Goal: Transaction & Acquisition: Purchase product/service

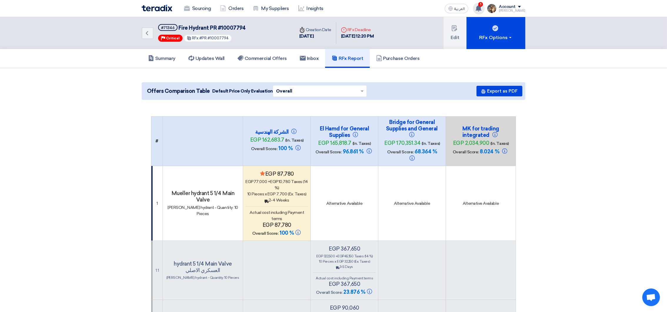
click at [481, 7] on use at bounding box center [478, 8] width 6 height 6
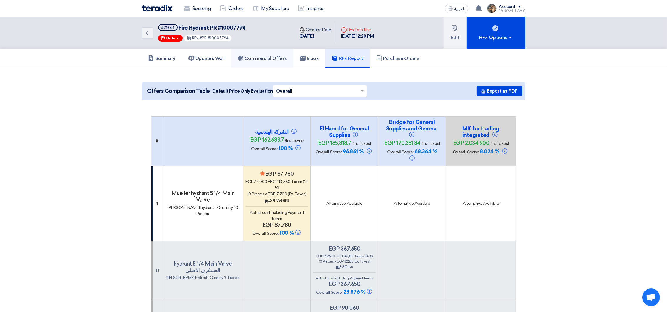
click at [265, 57] on h5 "Commercial Offers" at bounding box center [261, 59] width 49 height 6
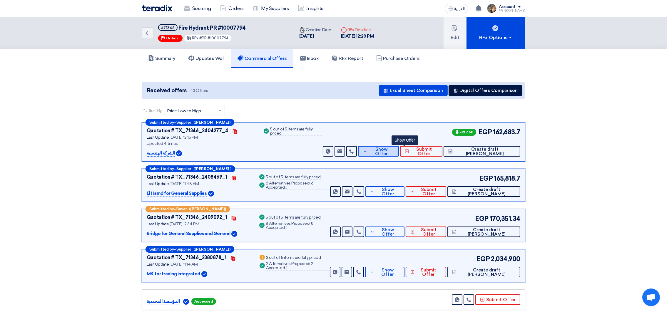
click at [394, 149] on span "Show Offer" at bounding box center [382, 151] width 26 height 9
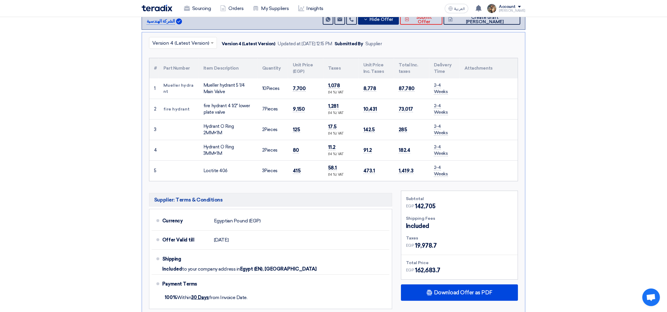
scroll to position [88, 0]
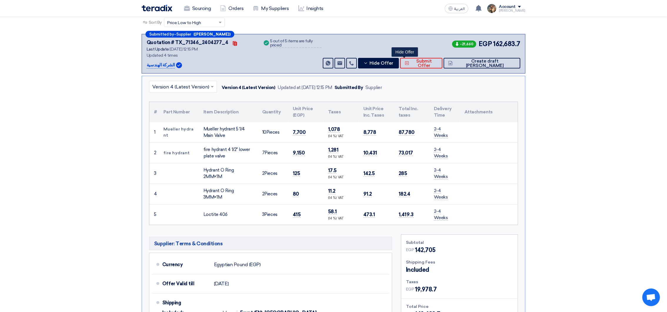
click at [207, 128] on div "Mueller hydrant 5 1/4 Main Valve" at bounding box center [227, 132] width 49 height 13
drag, startPoint x: 211, startPoint y: 128, endPoint x: 223, endPoint y: 133, distance: 13.2
click at [223, 133] on div "Mueller hydrant 5 1/4 Main Valve" at bounding box center [227, 132] width 49 height 13
click at [222, 147] on div "fire hydrant 4 1/2" lower plate valve" at bounding box center [227, 152] width 49 height 13
click at [206, 148] on div "fire hydrant 4 1/2" lower plate valve" at bounding box center [227, 152] width 49 height 13
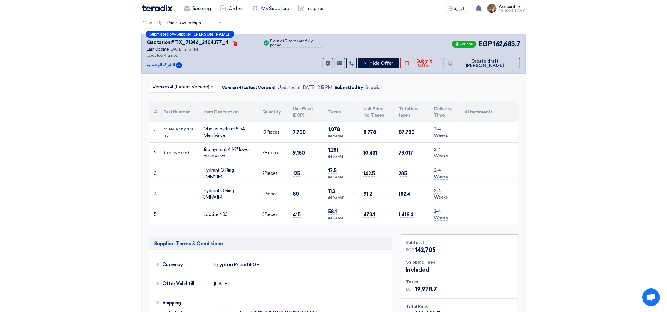
click at [206, 148] on div "fire hydrant 4 1/2" lower plate valve" at bounding box center [227, 152] width 49 height 13
drag, startPoint x: 206, startPoint y: 148, endPoint x: 218, endPoint y: 152, distance: 12.6
click at [218, 152] on div "fire hydrant 4 1/2" lower plate valve" at bounding box center [227, 152] width 49 height 13
copy tr "fire hydrant 4 1/2" lower plate valve"
click at [214, 168] on div "Hydrant O Ring 2MM×1M" at bounding box center [227, 173] width 49 height 13
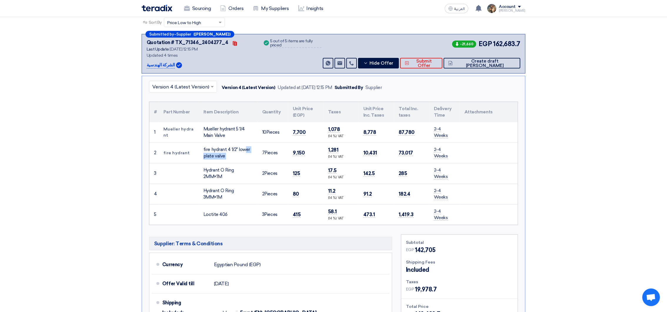
click at [214, 168] on div "Hydrant O Ring 2MM×1M" at bounding box center [227, 173] width 49 height 13
drag, startPoint x: 214, startPoint y: 167, endPoint x: 218, endPoint y: 171, distance: 5.6
click at [218, 171] on div "Hydrant O Ring 2MM×1M" at bounding box center [227, 173] width 49 height 13
copy tr "Hydrant O Ring 2MM×1M"
click at [206, 186] on td "Hydrant O Ring 3MM×1M" at bounding box center [228, 194] width 59 height 21
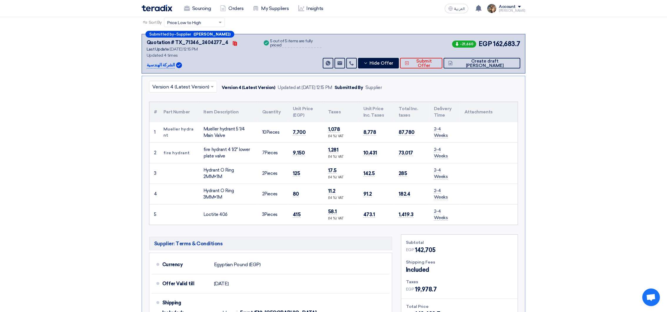
click at [207, 186] on td "Hydrant O Ring 3MM×1M" at bounding box center [228, 194] width 59 height 21
drag, startPoint x: 206, startPoint y: 186, endPoint x: 214, endPoint y: 192, distance: 9.8
click at [214, 192] on td "Hydrant O Ring 3MM×1M" at bounding box center [228, 194] width 59 height 21
copy tr "Hydrant O Ring 3MM×1M"
click at [211, 211] on div "Loctite 406" at bounding box center [227, 214] width 49 height 7
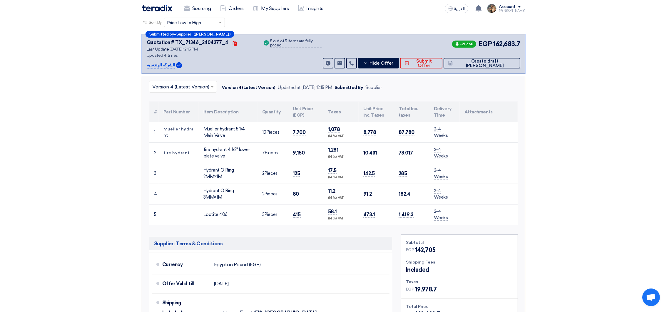
click at [211, 211] on div "Loctite 406" at bounding box center [227, 214] width 49 height 7
copy tr "Loctite 406"
click at [194, 86] on input "text" at bounding box center [180, 88] width 56 height 10
click at [174, 137] on div "Version 1" at bounding box center [182, 137] width 67 height 12
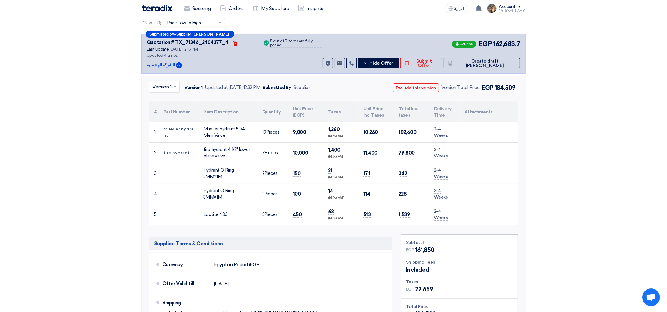
click at [298, 130] on span "9,000" at bounding box center [300, 132] width 14 height 6
click at [296, 152] on span "10,000" at bounding box center [300, 153] width 15 height 6
click at [297, 152] on span "10,000" at bounding box center [300, 153] width 15 height 6
copy span "10,000"
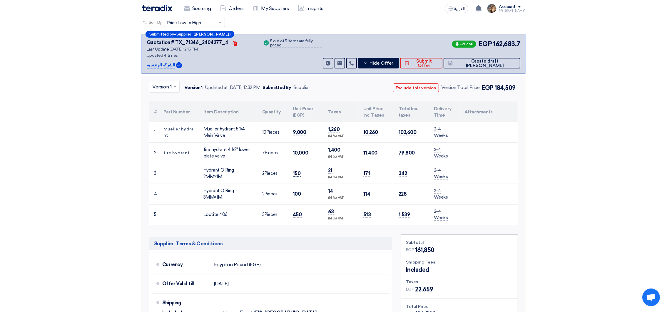
click at [299, 173] on span "150" at bounding box center [297, 173] width 8 height 6
click at [297, 170] on span "150" at bounding box center [297, 173] width 8 height 6
copy span "150"
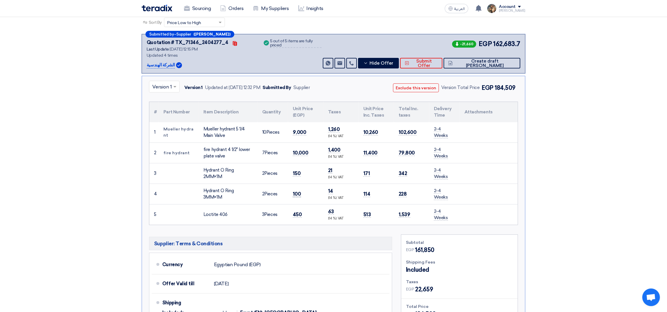
click at [294, 192] on span "100" at bounding box center [297, 194] width 8 height 6
copy span "100"
click at [294, 210] on td "450" at bounding box center [305, 214] width 35 height 21
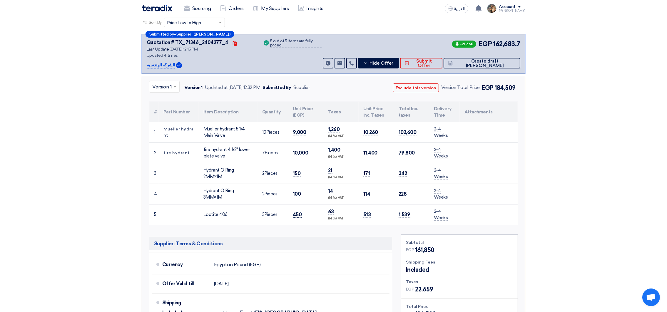
copy span "450"
click at [176, 86] on span at bounding box center [174, 87] width 3 height 2
click at [157, 101] on span "Version 4 (Latest Version)" at bounding box center [180, 101] width 57 height 6
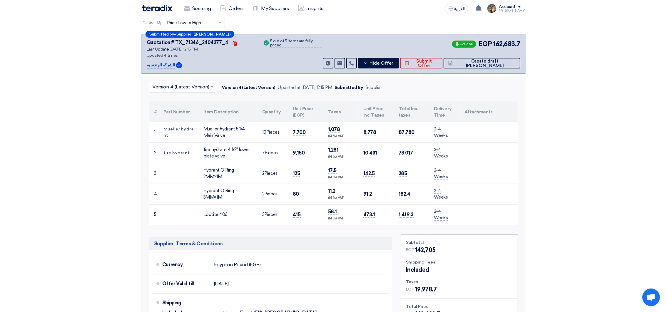
click at [295, 130] on span "7,700" at bounding box center [299, 132] width 13 height 6
copy span "7,700"
click at [297, 152] on span "9,150" at bounding box center [299, 153] width 12 height 6
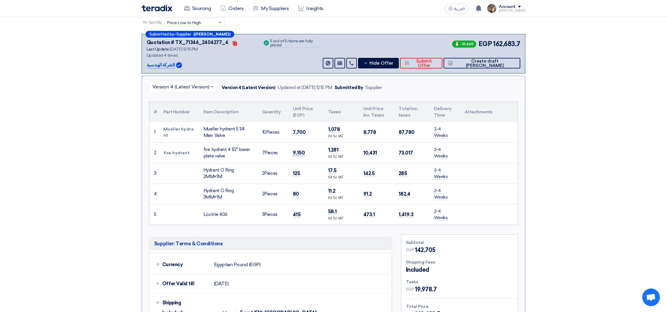
copy span "9,150"
click at [297, 170] on span "125" at bounding box center [296, 173] width 7 height 6
click at [294, 191] on span "80" at bounding box center [296, 194] width 6 height 6
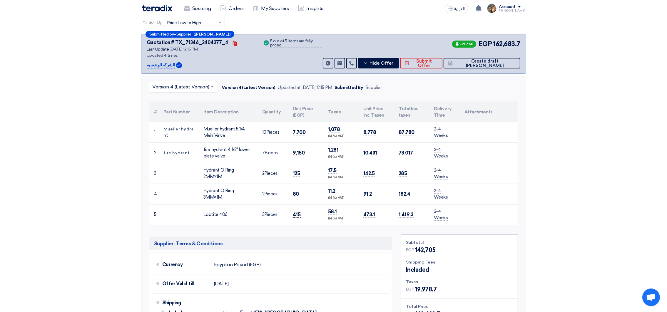
click at [295, 214] on span "415" at bounding box center [297, 215] width 8 height 6
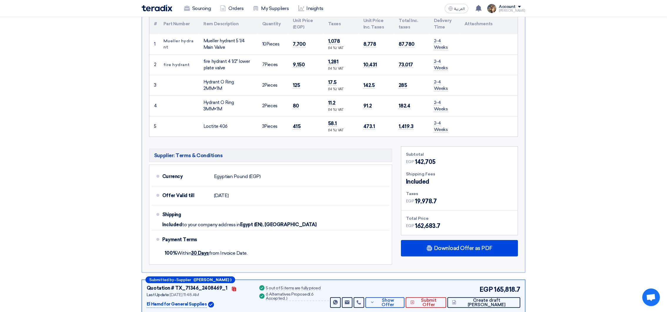
scroll to position [0, 0]
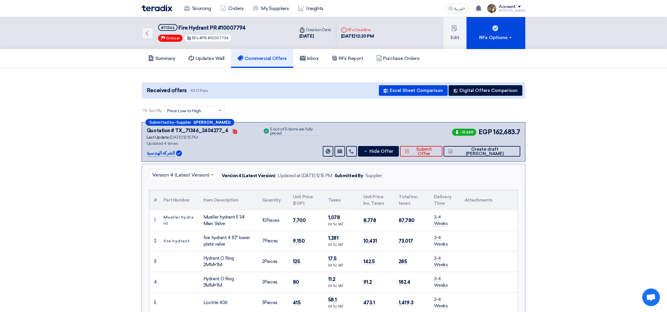
click at [182, 26] on span "Fire Hydrant PR #10007794" at bounding box center [212, 28] width 67 height 6
drag, startPoint x: 183, startPoint y: 25, endPoint x: 194, endPoint y: 24, distance: 11.5
click at [194, 25] on span "Fire Hydrant PR #10007794" at bounding box center [212, 28] width 67 height 6
click at [507, 155] on button "Create draft [PERSON_NAME]" at bounding box center [481, 151] width 77 height 11
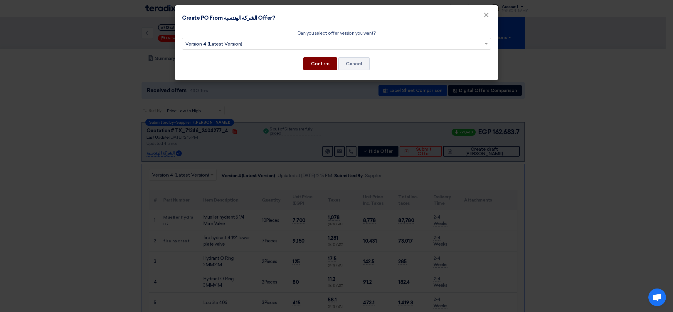
click at [323, 63] on button "Confirm" at bounding box center [320, 63] width 34 height 13
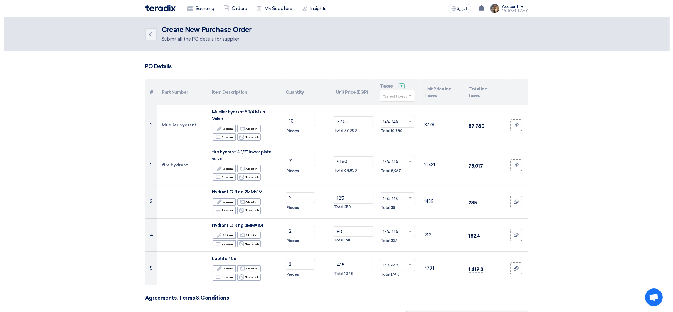
scroll to position [308, 0]
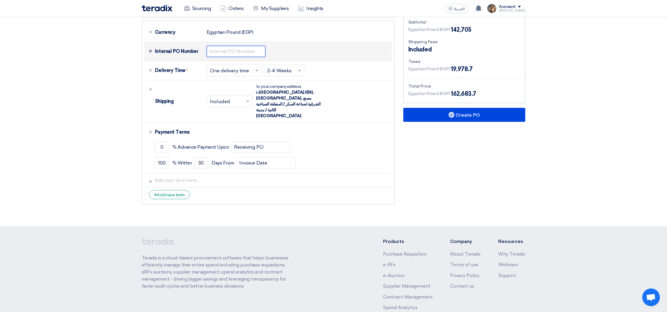
click at [228, 46] on input "text" at bounding box center [236, 51] width 59 height 11
paste input "4500009557"
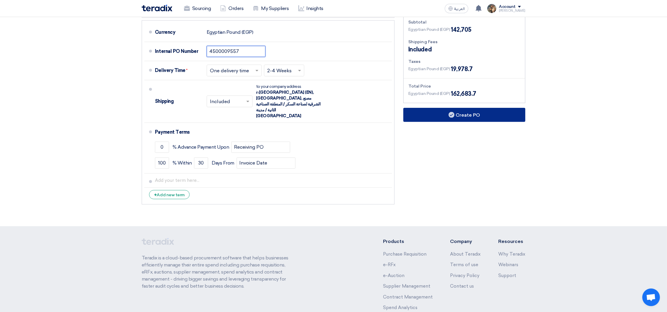
type input "4500009557"
click at [440, 110] on button "Create PO" at bounding box center [464, 115] width 122 height 14
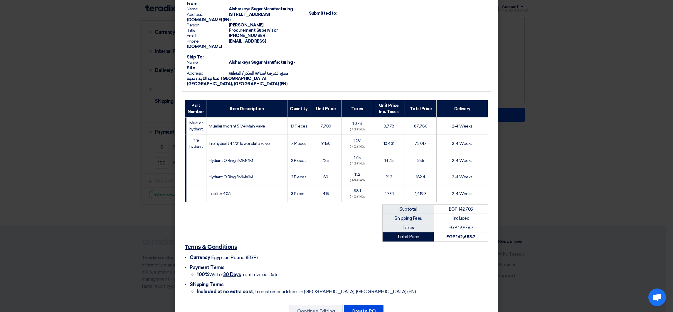
scroll to position [55, 0]
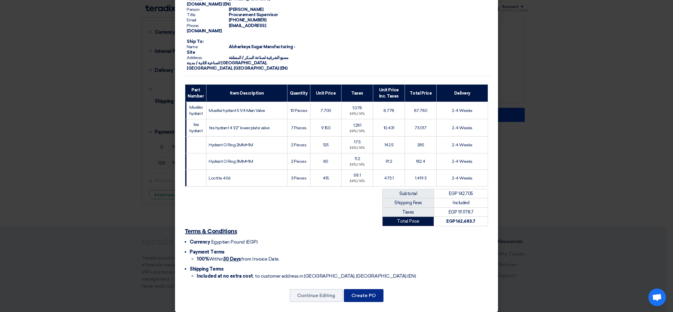
click at [370, 291] on button "Create PO" at bounding box center [364, 295] width 40 height 13
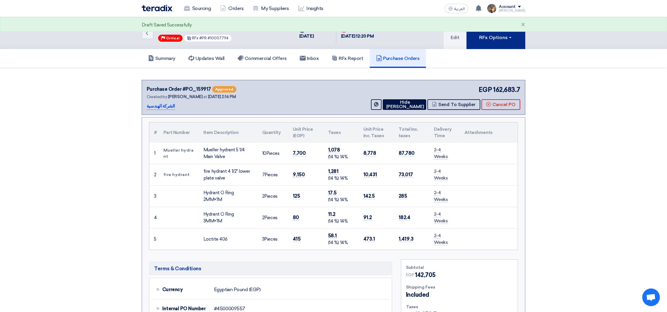
click at [502, 46] on button "RFx Options" at bounding box center [495, 33] width 59 height 32
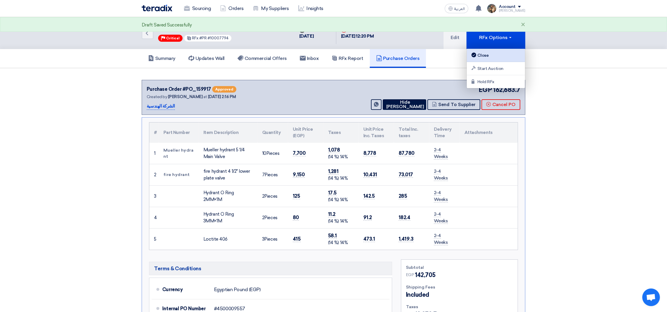
click at [501, 57] on div "Close" at bounding box center [495, 55] width 51 height 7
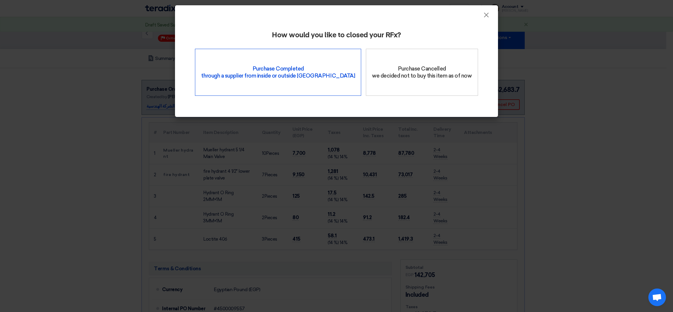
click at [304, 84] on div "Purchase Completed through a supplier from inside or outside Teradix" at bounding box center [278, 72] width 166 height 47
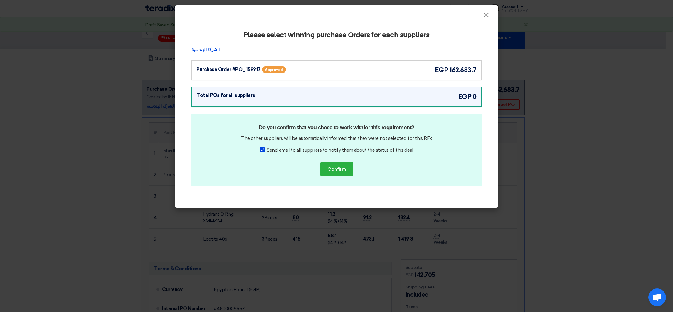
click at [447, 70] on span "egp" at bounding box center [442, 70] width 14 height 10
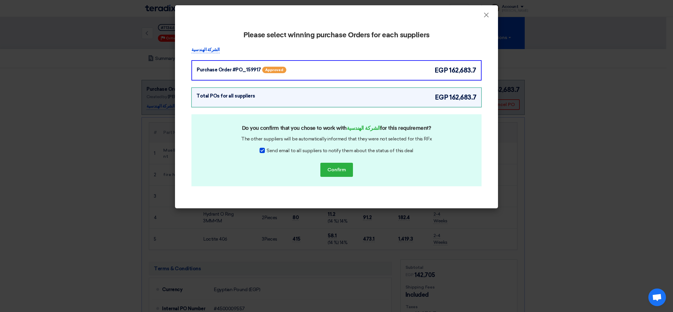
click at [351, 161] on div "Do you confirm that you chose to work with الشركة الهندسية for this requirement…" at bounding box center [337, 150] width 290 height 72
click at [348, 165] on button "Confirm" at bounding box center [337, 170] width 33 height 14
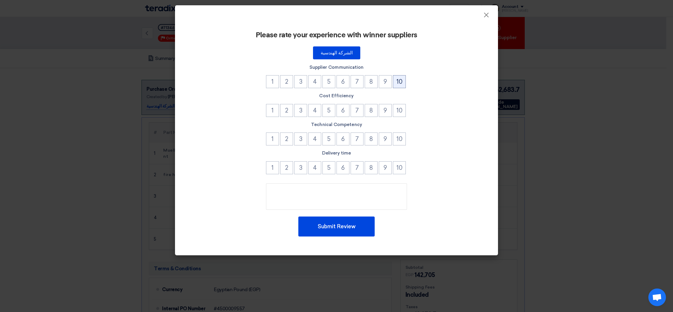
click at [399, 81] on button "10" at bounding box center [399, 81] width 13 height 13
click at [403, 107] on button "10" at bounding box center [399, 110] width 13 height 13
click at [401, 142] on button "10" at bounding box center [399, 139] width 13 height 13
click at [400, 171] on button "10" at bounding box center [399, 167] width 13 height 13
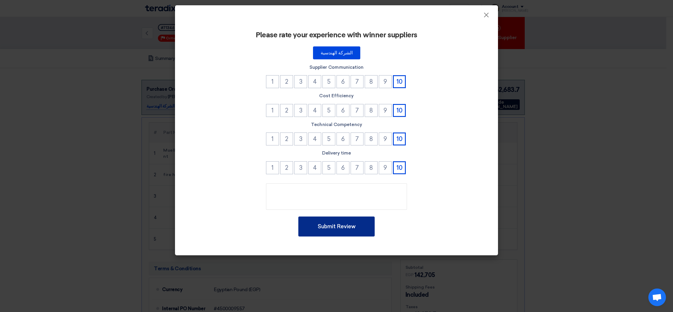
click at [356, 226] on button "Submit Review" at bounding box center [336, 227] width 76 height 20
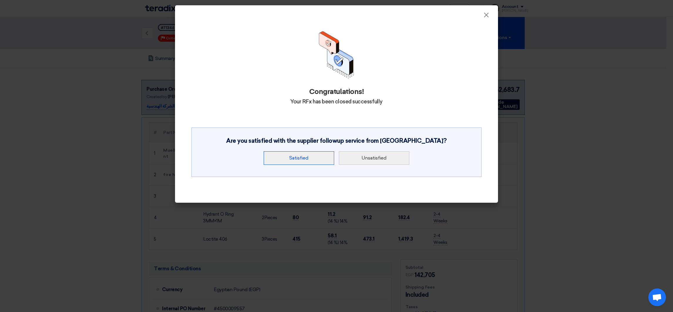
click at [293, 159] on button "Satisfied" at bounding box center [299, 158] width 71 height 14
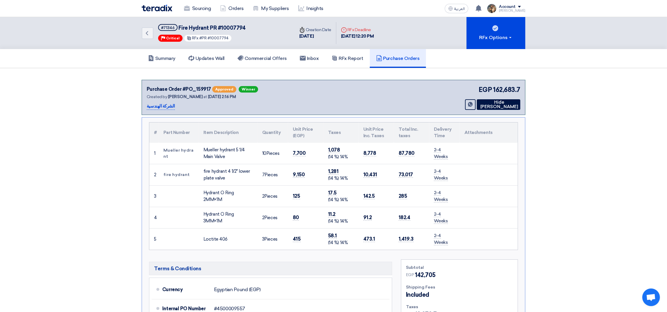
click at [161, 9] on img at bounding box center [157, 8] width 31 height 7
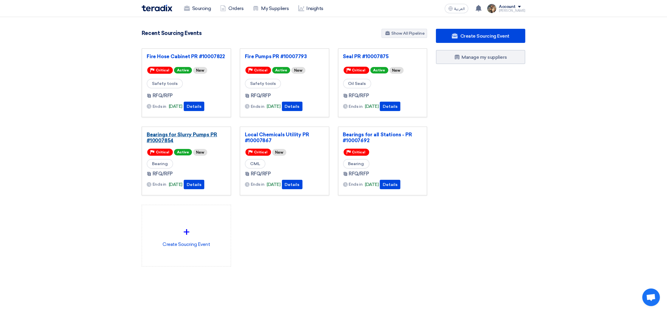
click at [169, 137] on link "Bearings for Slurry Pumps PR #10007854" at bounding box center [186, 138] width 79 height 12
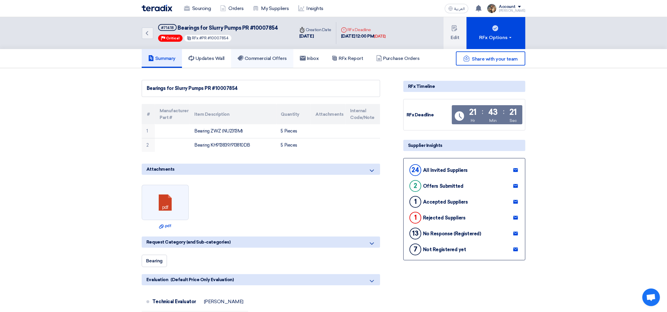
click at [269, 56] on h5 "Commercial Offers" at bounding box center [261, 59] width 49 height 6
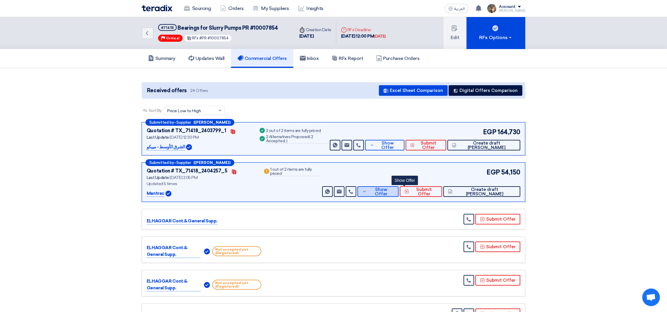
click at [394, 192] on span "Show Offer" at bounding box center [381, 191] width 26 height 9
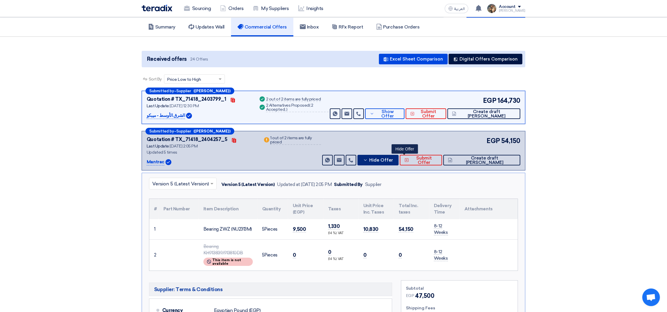
scroll to position [44, 0]
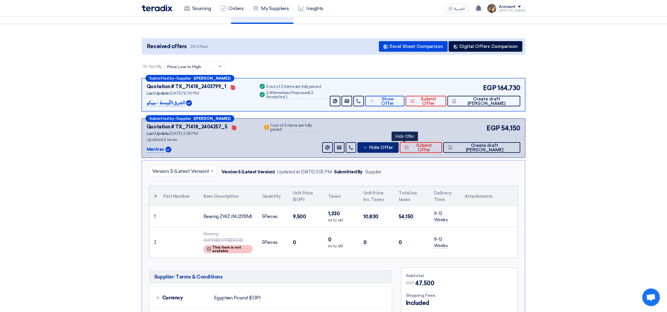
click at [398, 150] on button "Hide Offer" at bounding box center [377, 147] width 41 height 11
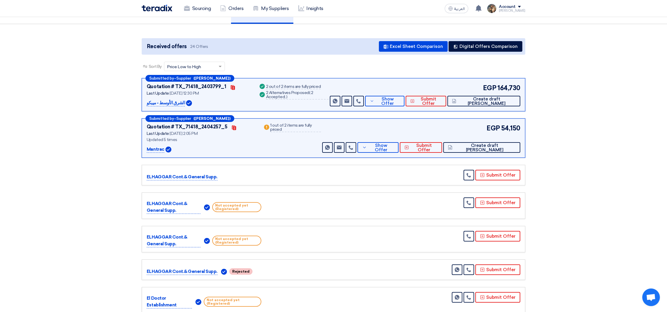
click at [156, 8] on img at bounding box center [157, 8] width 31 height 7
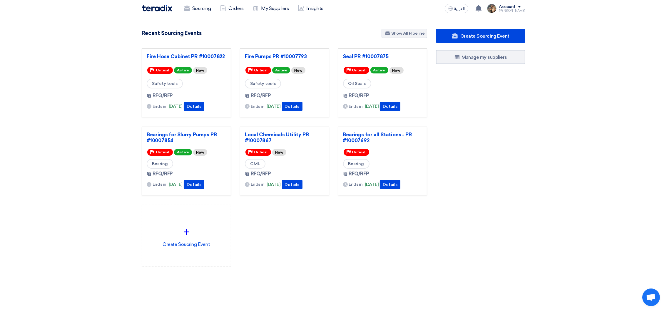
click at [317, 33] on div "Recent Sourcing Events Show All Pipeline" at bounding box center [284, 34] width 285 height 10
